Goal: Task Accomplishment & Management: Manage account settings

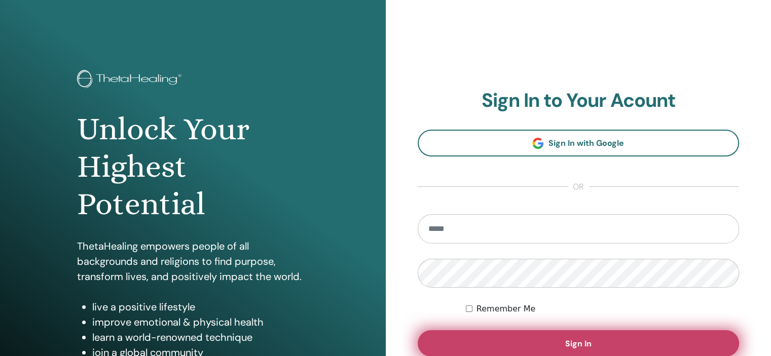
type input "**********"
click at [521, 348] on button "Sign In" at bounding box center [579, 344] width 322 height 26
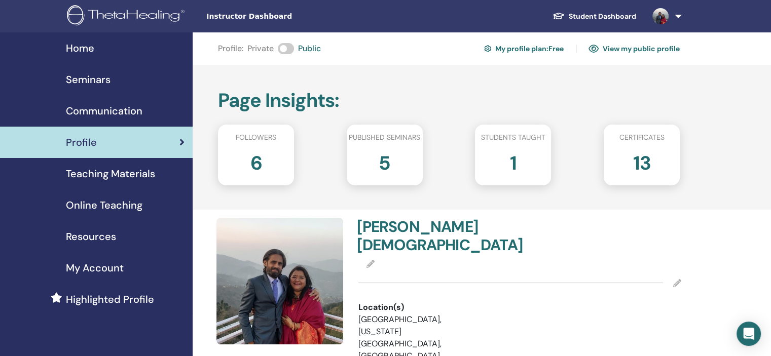
click at [618, 51] on link "View my public profile" at bounding box center [634, 49] width 91 height 16
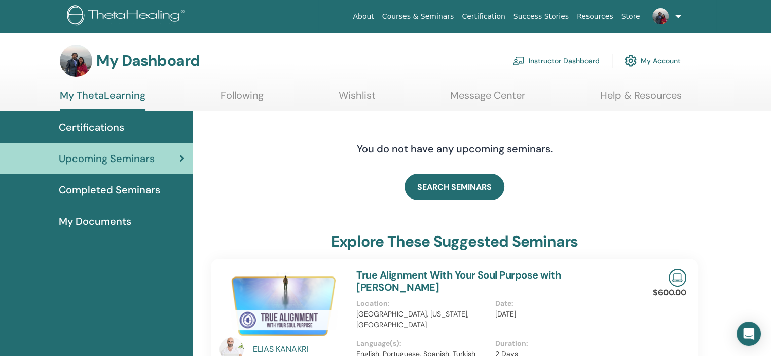
click at [106, 128] on span "Certifications" at bounding box center [91, 127] width 65 height 15
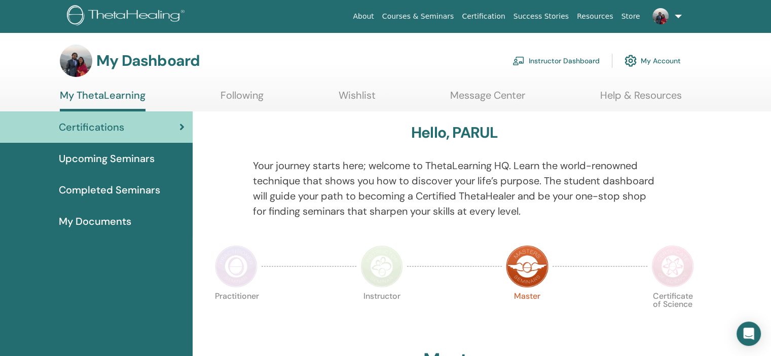
click at [99, 192] on span "Completed Seminars" at bounding box center [109, 189] width 101 height 15
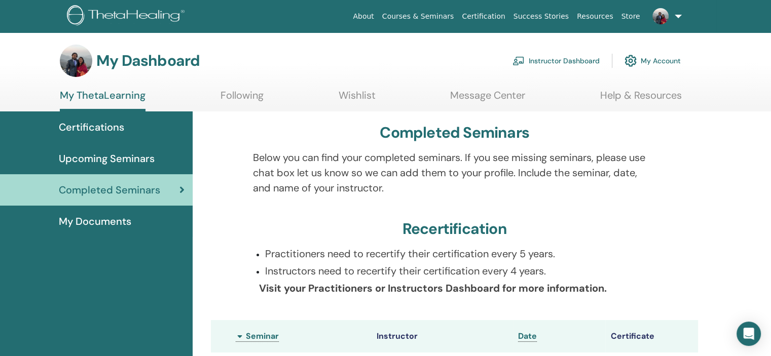
click at [442, 199] on div "Below you can find your completed seminars. If you see missing seminars, please…" at bounding box center [454, 179] width 419 height 58
click at [572, 58] on link "Instructor Dashboard" at bounding box center [556, 61] width 87 height 22
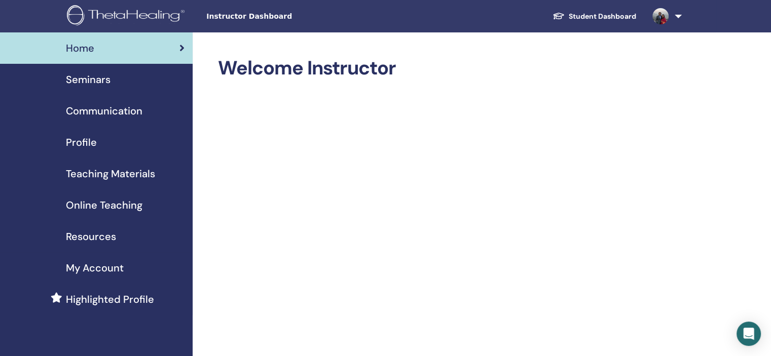
click at [131, 204] on span "Online Teaching" at bounding box center [104, 205] width 77 height 15
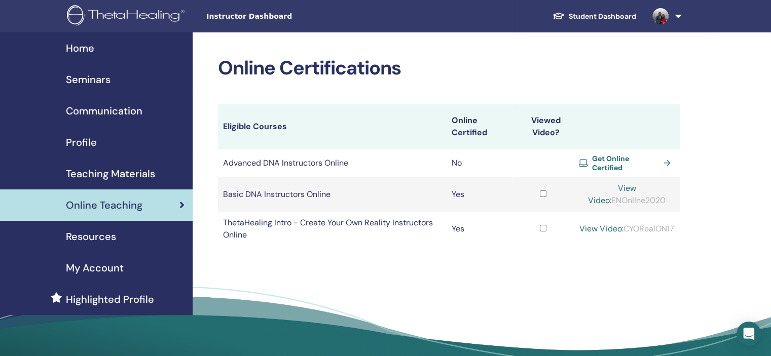
click at [98, 81] on span "Seminars" at bounding box center [88, 79] width 45 height 15
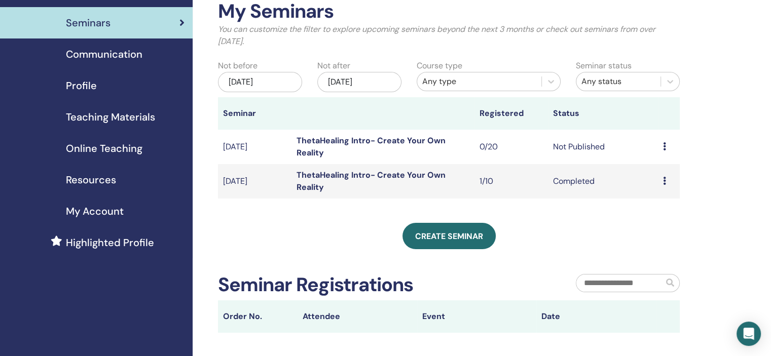
scroll to position [58, 0]
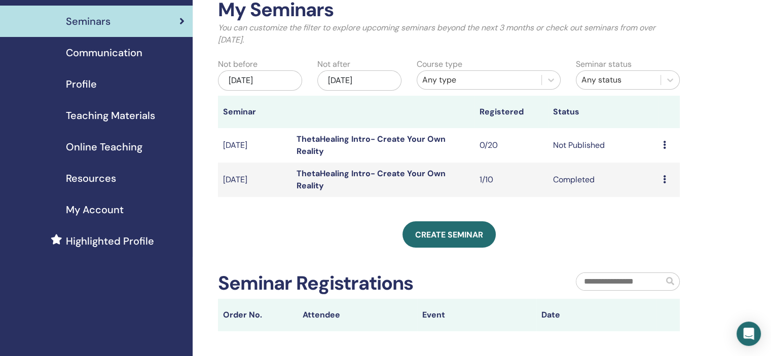
click at [348, 143] on link "ThetaHealing Intro- Create Your Own Reality" at bounding box center [371, 145] width 149 height 23
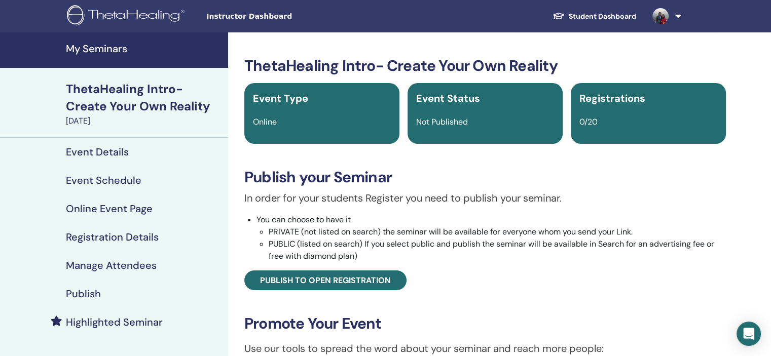
click at [128, 209] on h4 "Online Event Page" at bounding box center [109, 209] width 87 height 12
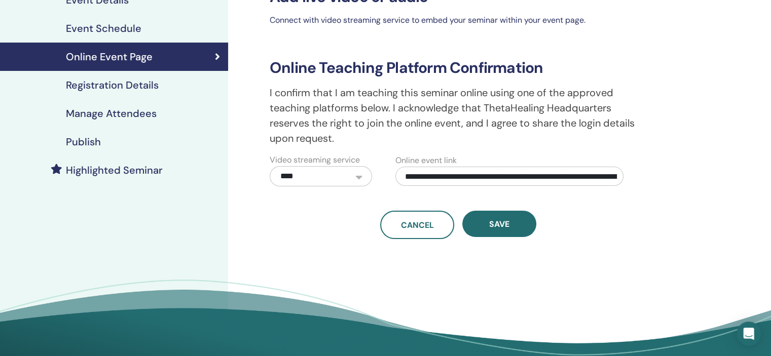
scroll to position [151, 0]
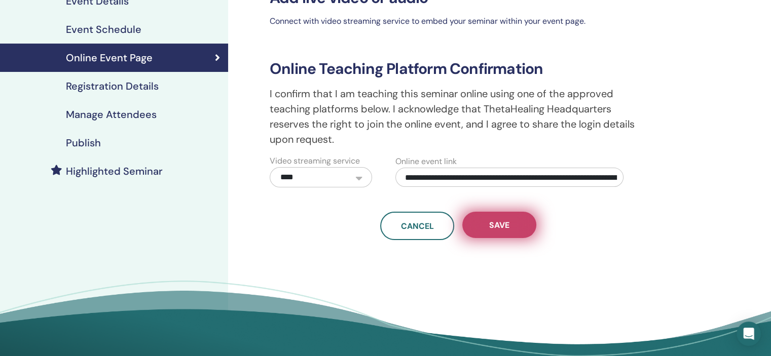
click at [503, 232] on button "Save" at bounding box center [499, 225] width 74 height 26
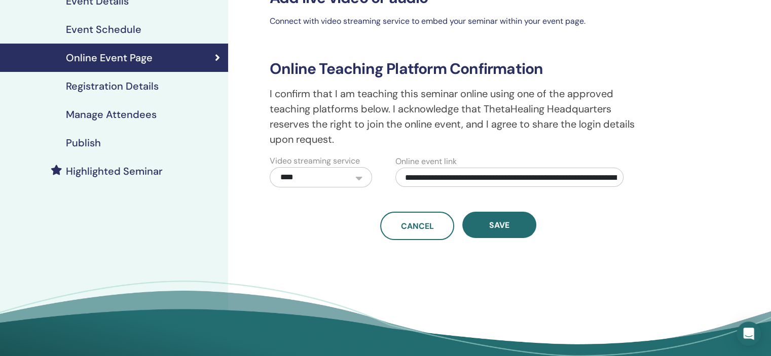
click at [128, 34] on h4 "Event Schedule" at bounding box center [104, 29] width 76 height 12
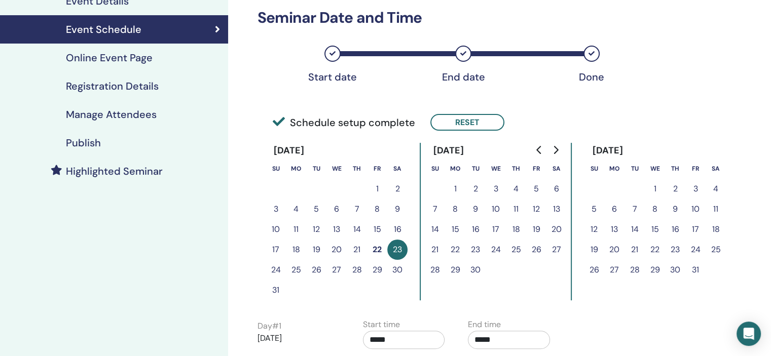
click at [510, 133] on div "Schedule setup complete Reset" at bounding box center [451, 112] width 401 height 46
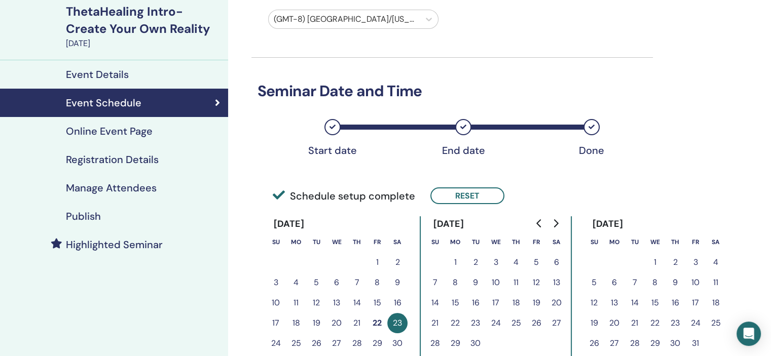
scroll to position [43, 0]
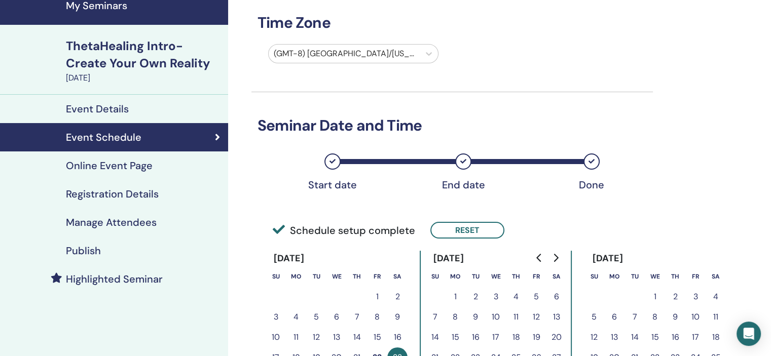
click at [100, 108] on h4 "Event Details" at bounding box center [97, 109] width 63 height 12
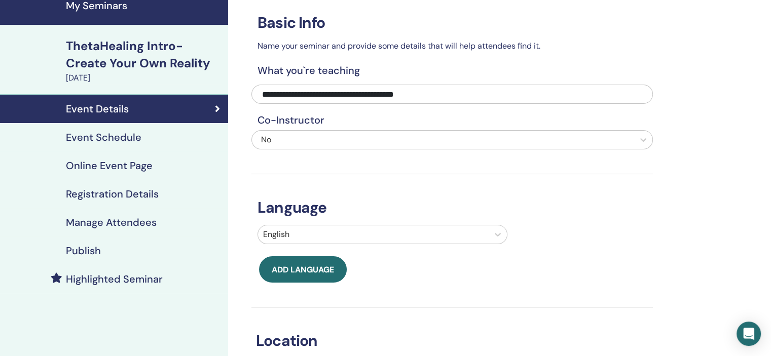
click at [105, 168] on h4 "Online Event Page" at bounding box center [109, 166] width 87 height 12
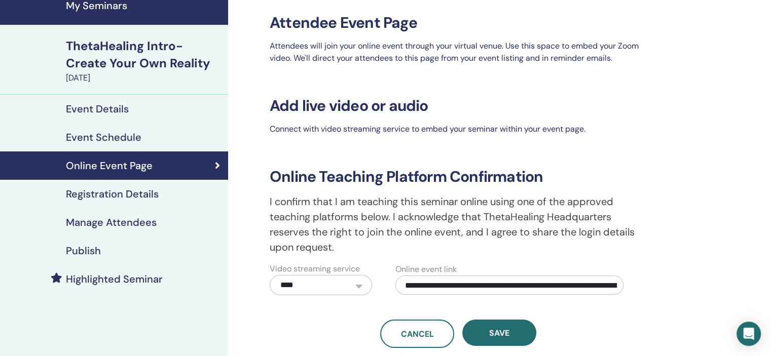
click at [90, 252] on h4 "Publish" at bounding box center [83, 251] width 35 height 12
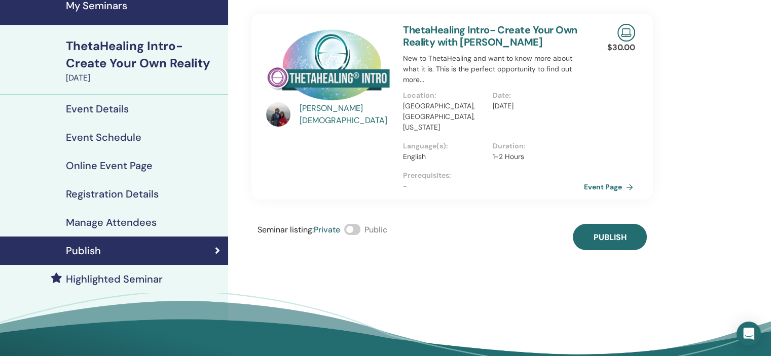
click at [600, 179] on link "Event Page" at bounding box center [610, 186] width 53 height 15
